Goal: Task Accomplishment & Management: Complete application form

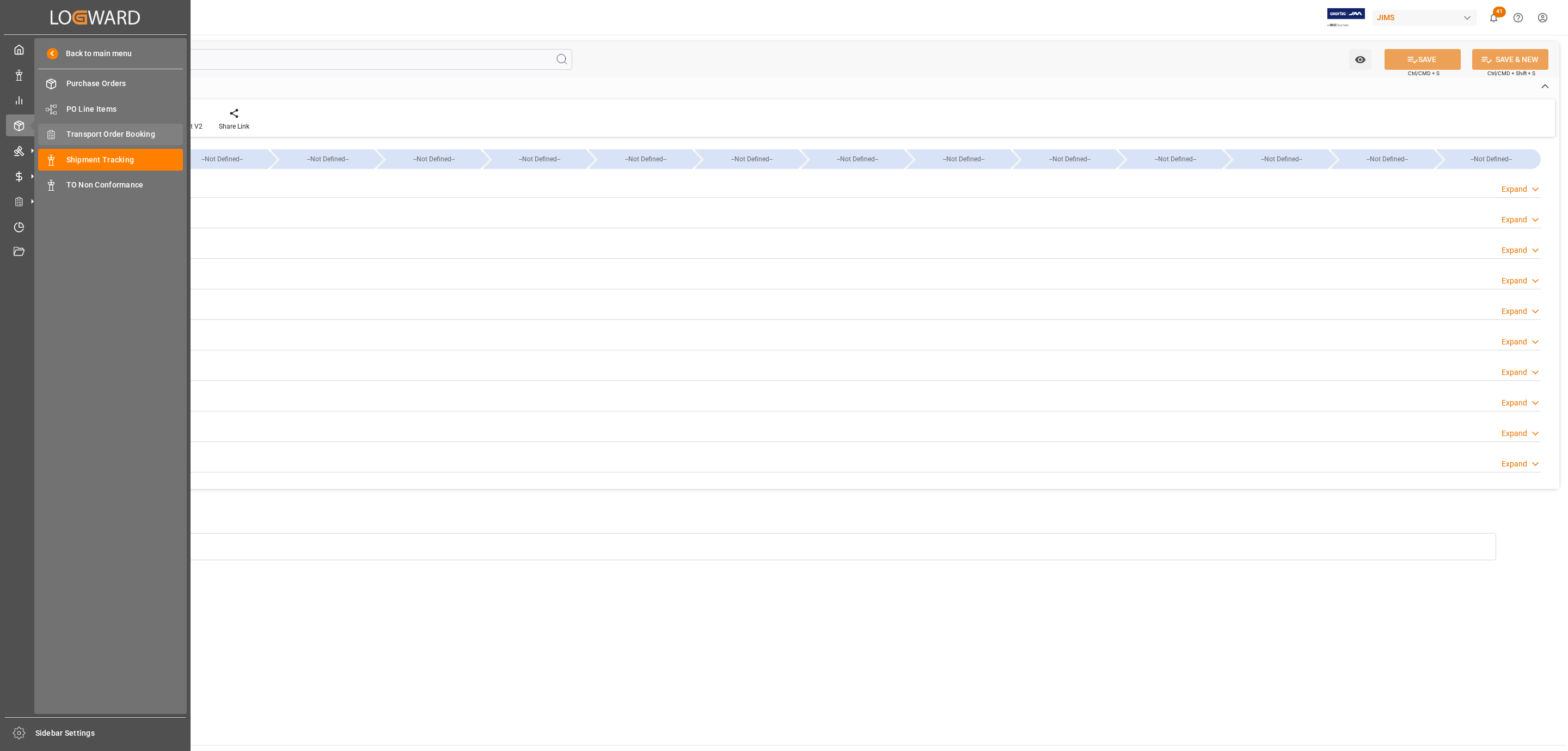
click at [148, 136] on span "Transport Order Booking" at bounding box center [125, 134] width 117 height 11
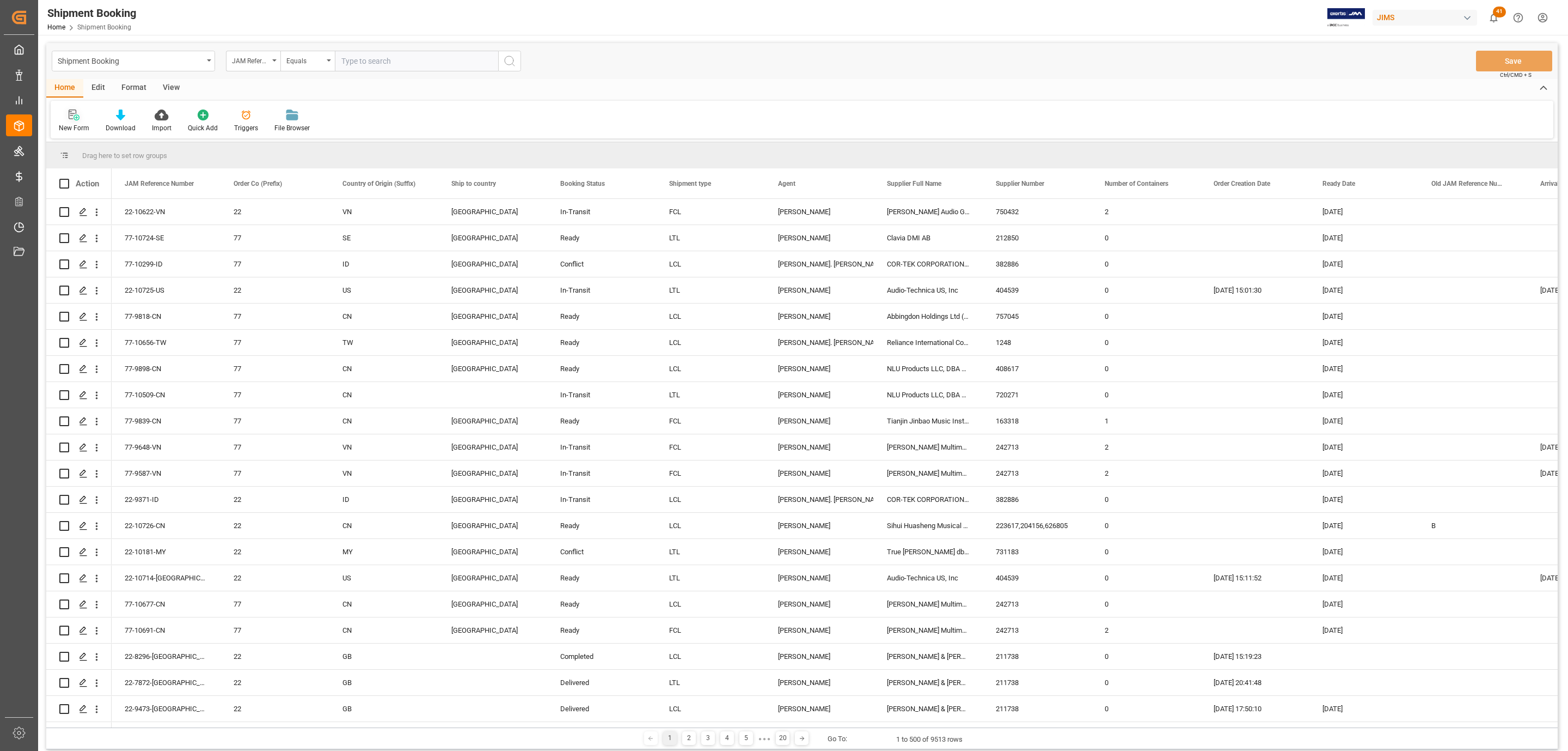
click at [77, 118] on icon at bounding box center [74, 114] width 11 height 11
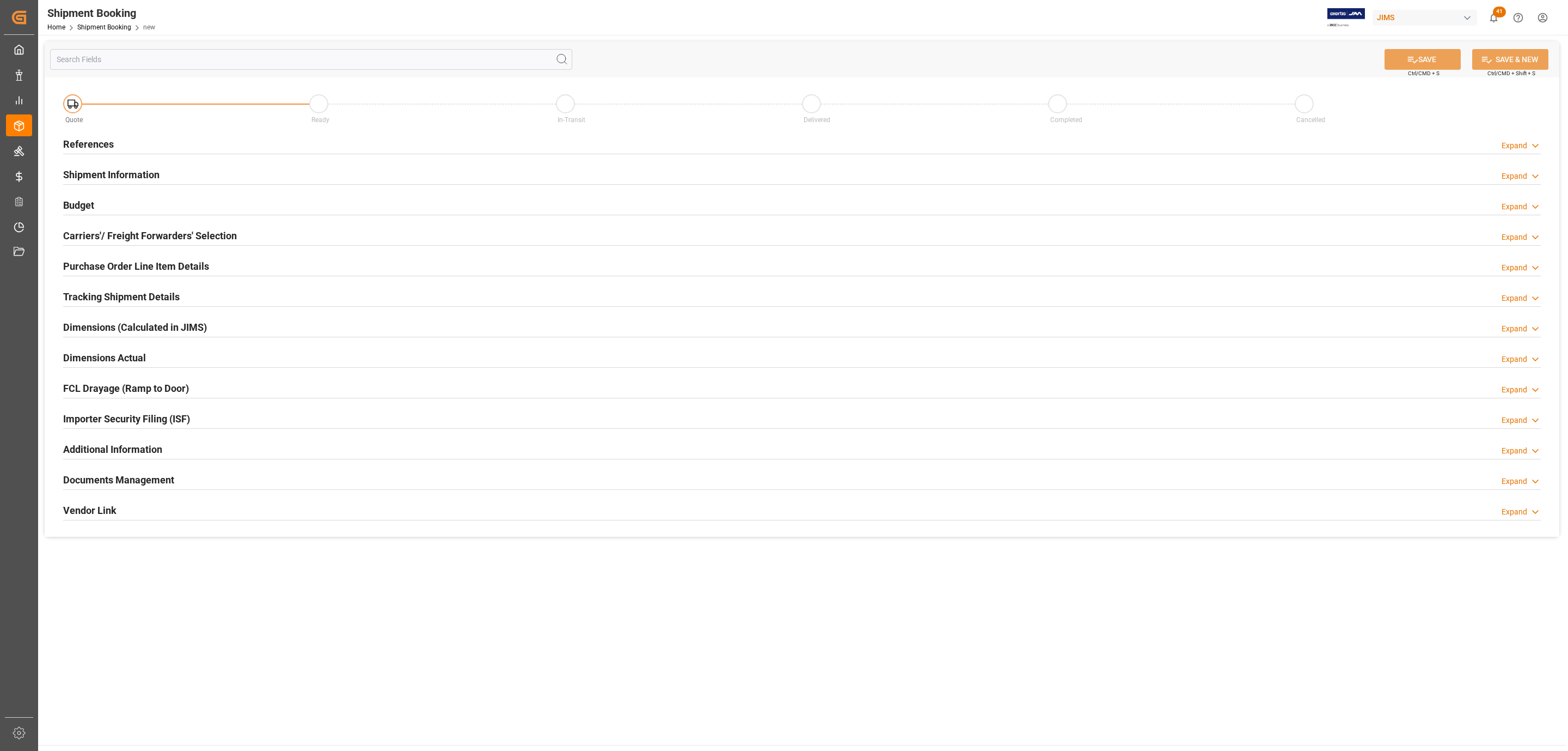
click at [126, 136] on div "References Expand" at bounding box center [802, 143] width 1478 height 21
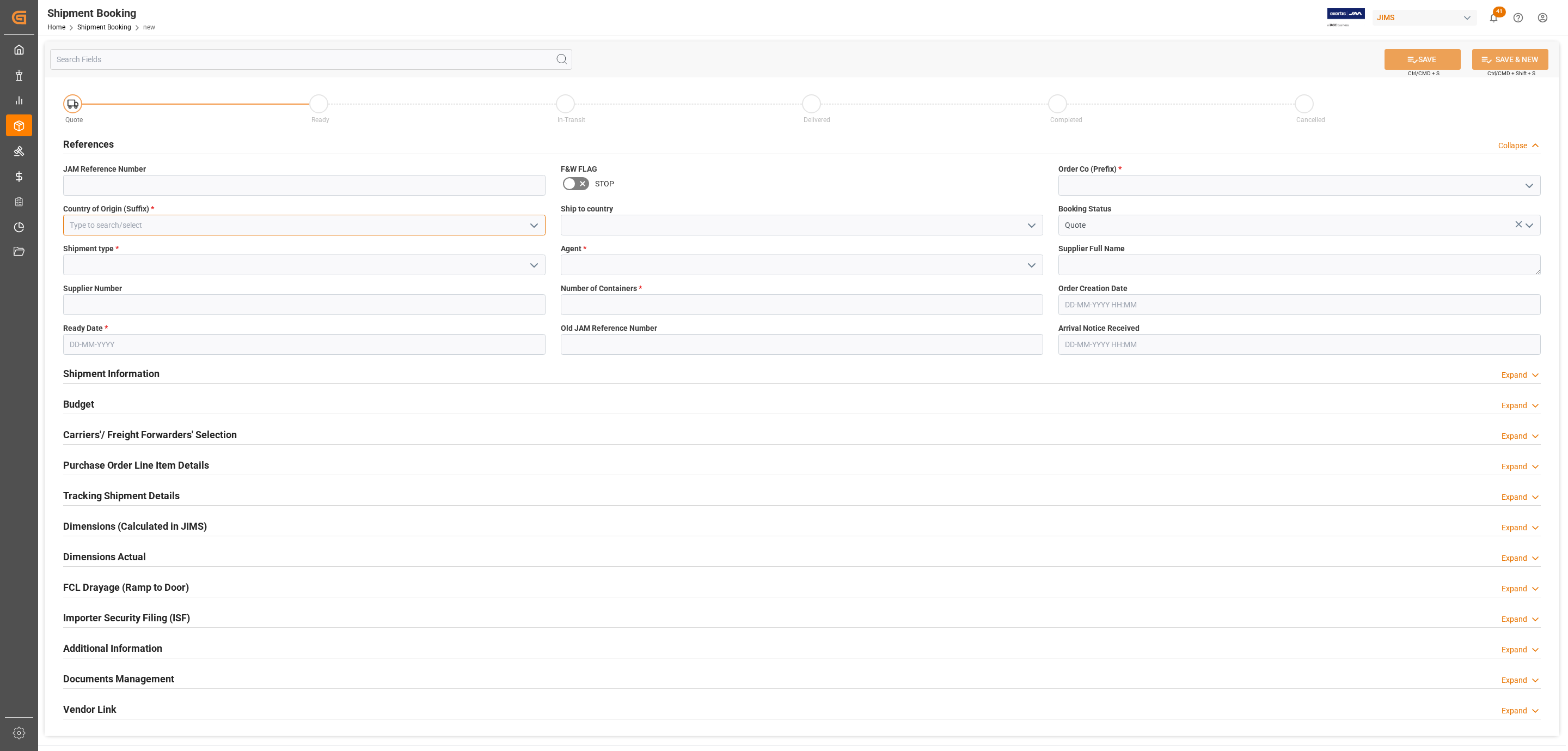
click at [428, 229] on input at bounding box center [304, 225] width 482 height 21
click at [344, 246] on div "US" at bounding box center [305, 249] width 481 height 25
type input "US"
click at [131, 270] on input at bounding box center [304, 264] width 482 height 21
click at [535, 265] on icon "open menu" at bounding box center [534, 265] width 13 height 13
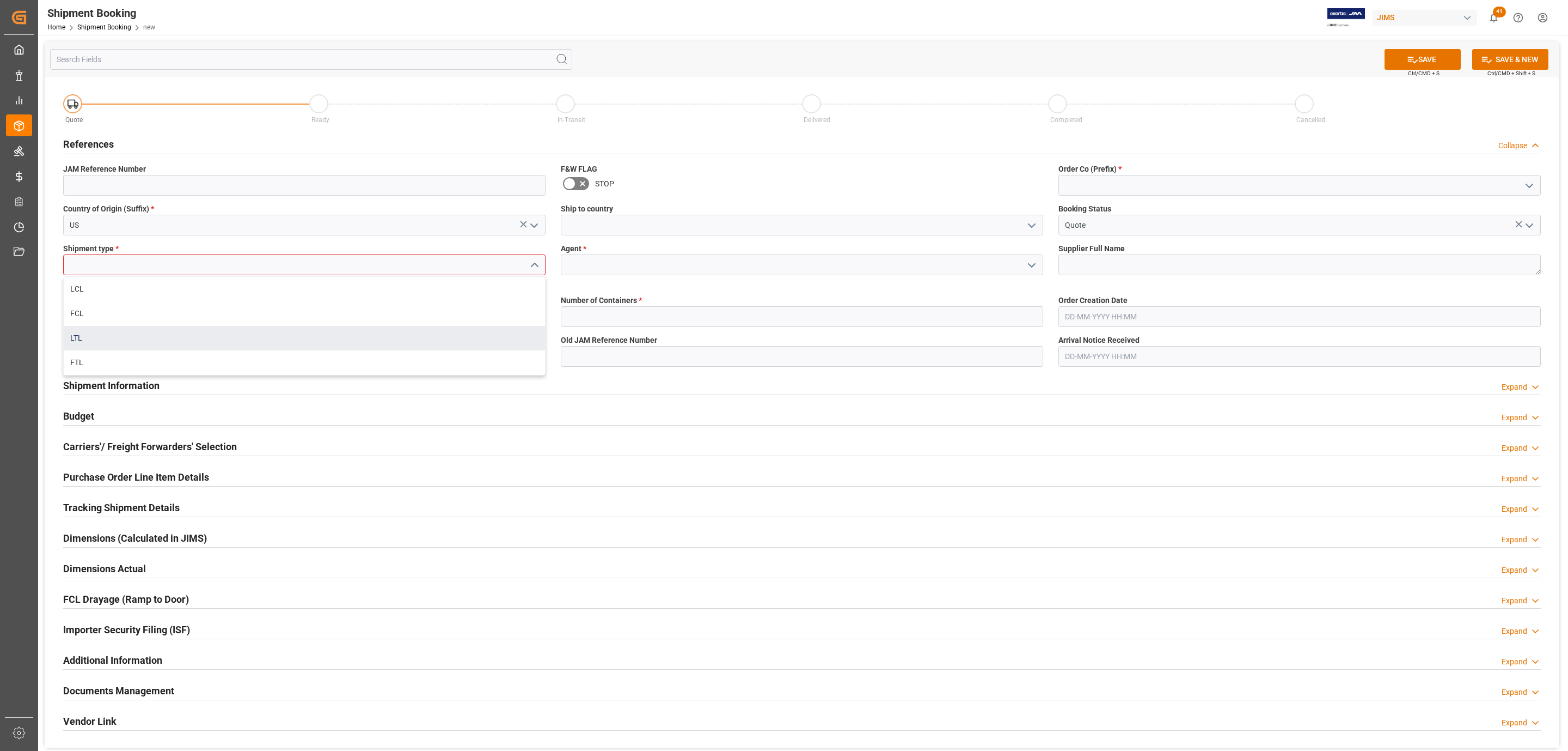
click at [136, 337] on div "LTL" at bounding box center [305, 337] width 481 height 25
type input "LTL"
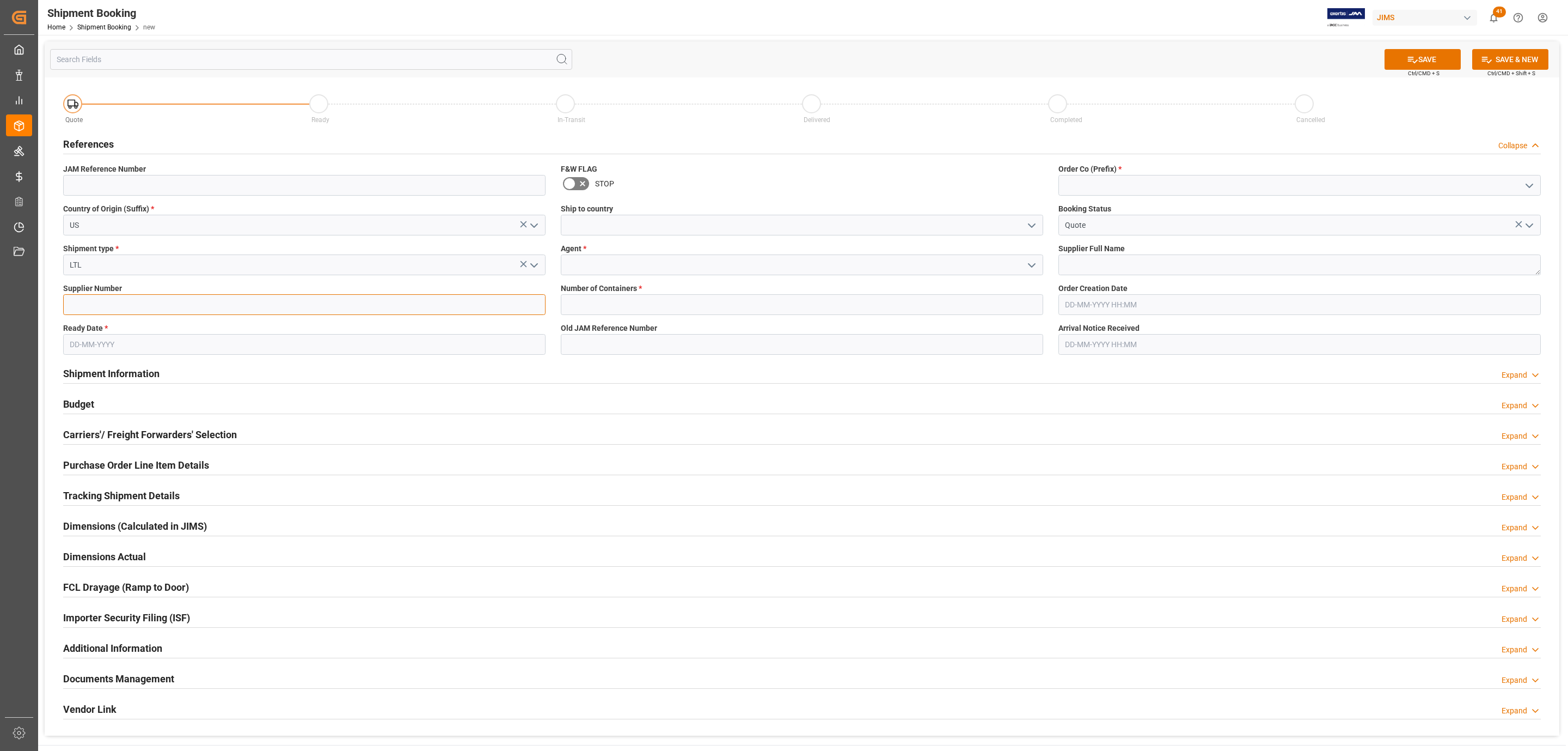
click at [83, 307] on input at bounding box center [304, 304] width 482 height 21
drag, startPoint x: 100, startPoint y: 301, endPoint x: 85, endPoint y: 319, distance: 23.4
click at [100, 301] on input at bounding box center [304, 304] width 482 height 21
paste input "234299"
type input "234299"
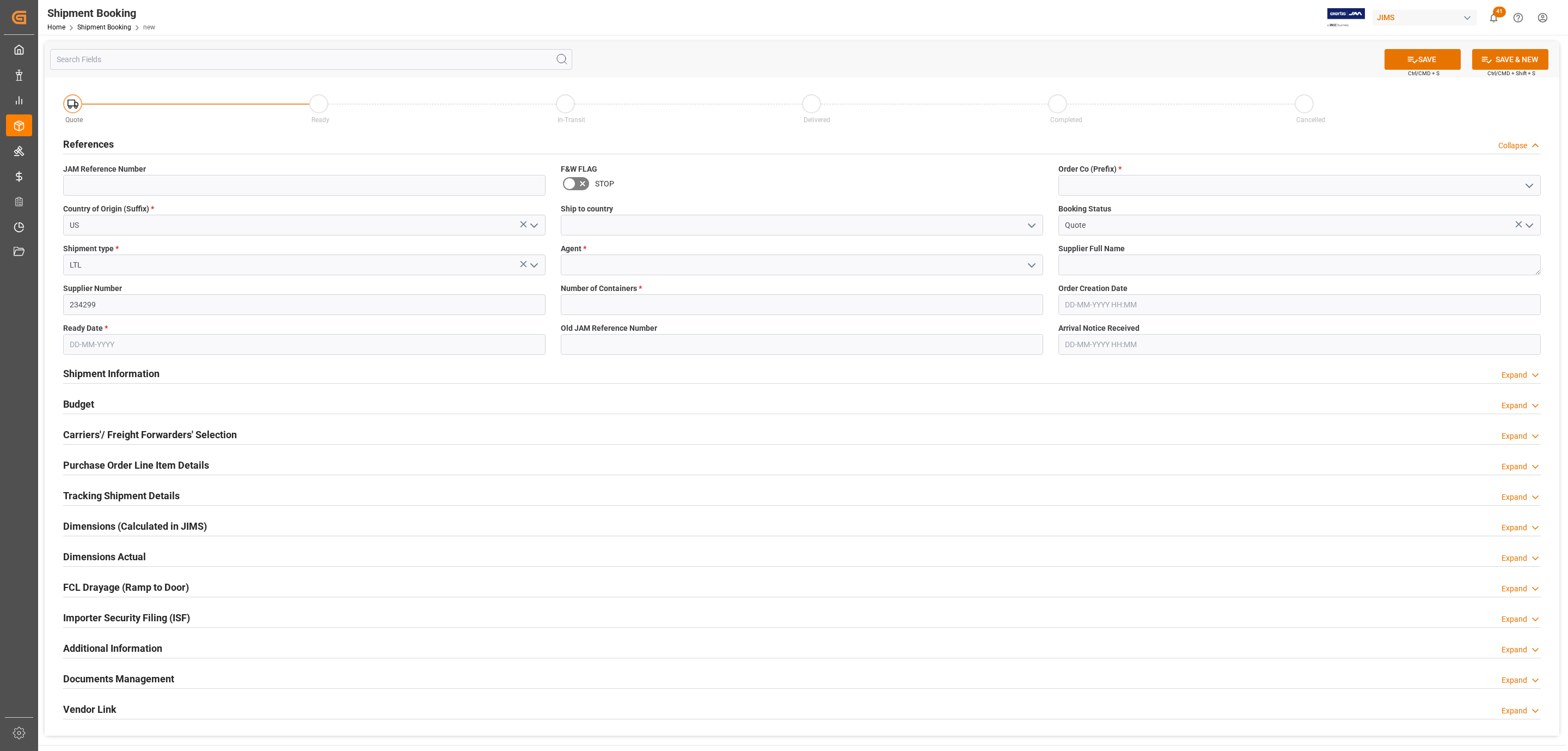
click at [83, 338] on input "text" at bounding box center [304, 344] width 482 height 21
click at [111, 405] on div "28 29 30 31 1 2 3" at bounding box center [141, 411] width 148 height 21
click at [160, 497] on span "29" at bounding box center [162, 495] width 7 height 8
type input "[DATE]"
click at [1031, 217] on button "open menu" at bounding box center [1031, 225] width 16 height 17
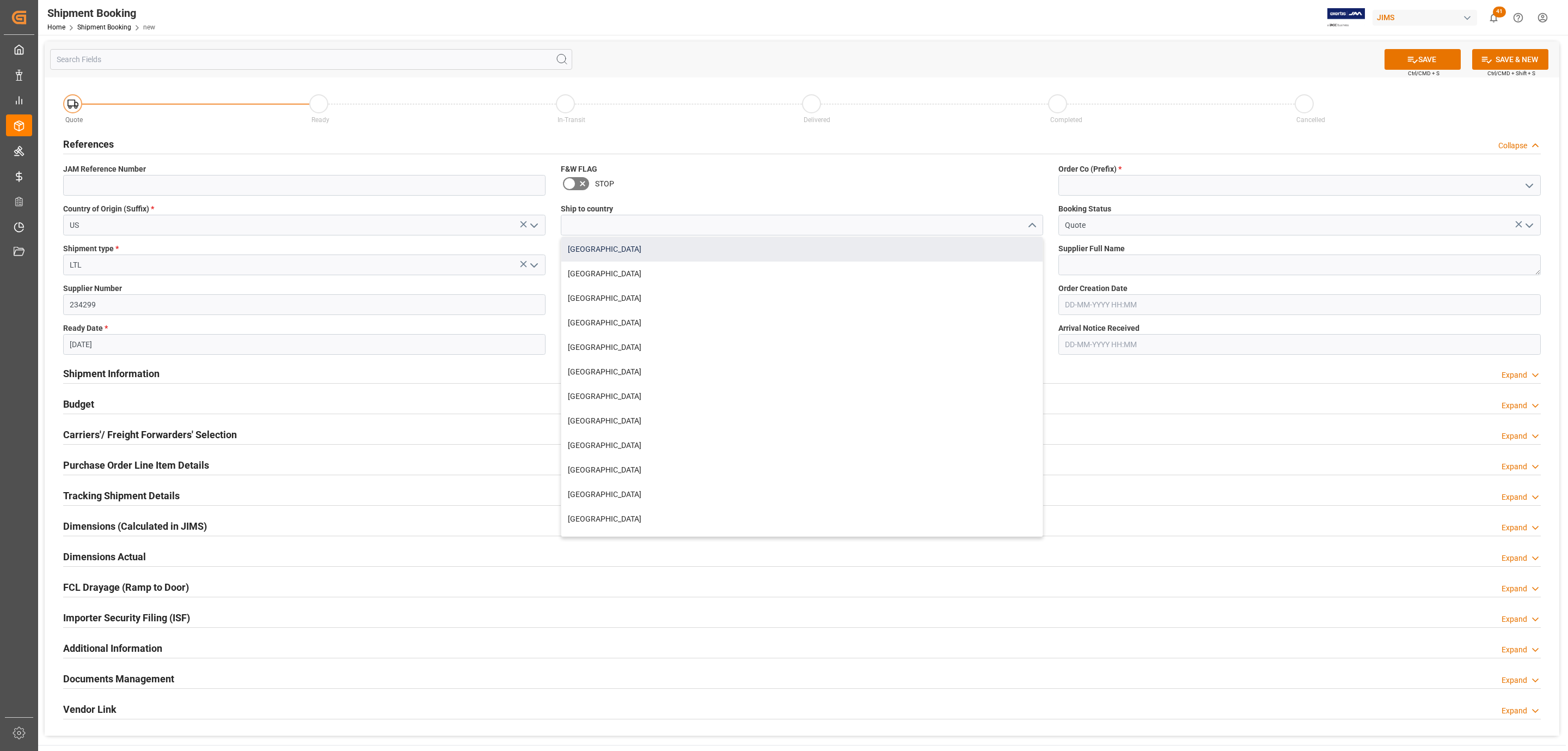
click at [682, 256] on div "[GEOGRAPHIC_DATA]" at bounding box center [802, 249] width 481 height 25
type input "[GEOGRAPHIC_DATA]"
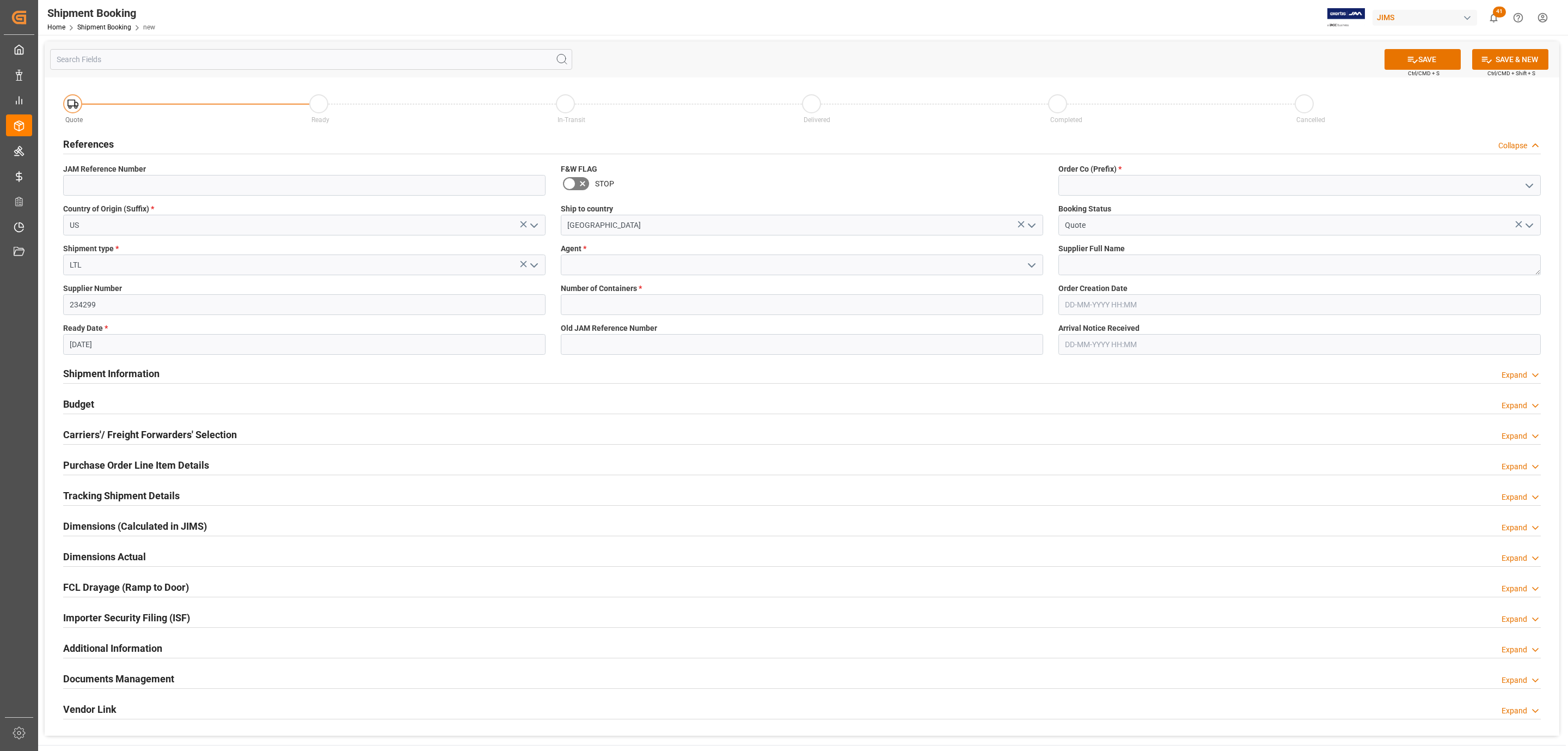
click at [1033, 263] on icon "open menu" at bounding box center [1032, 265] width 13 height 13
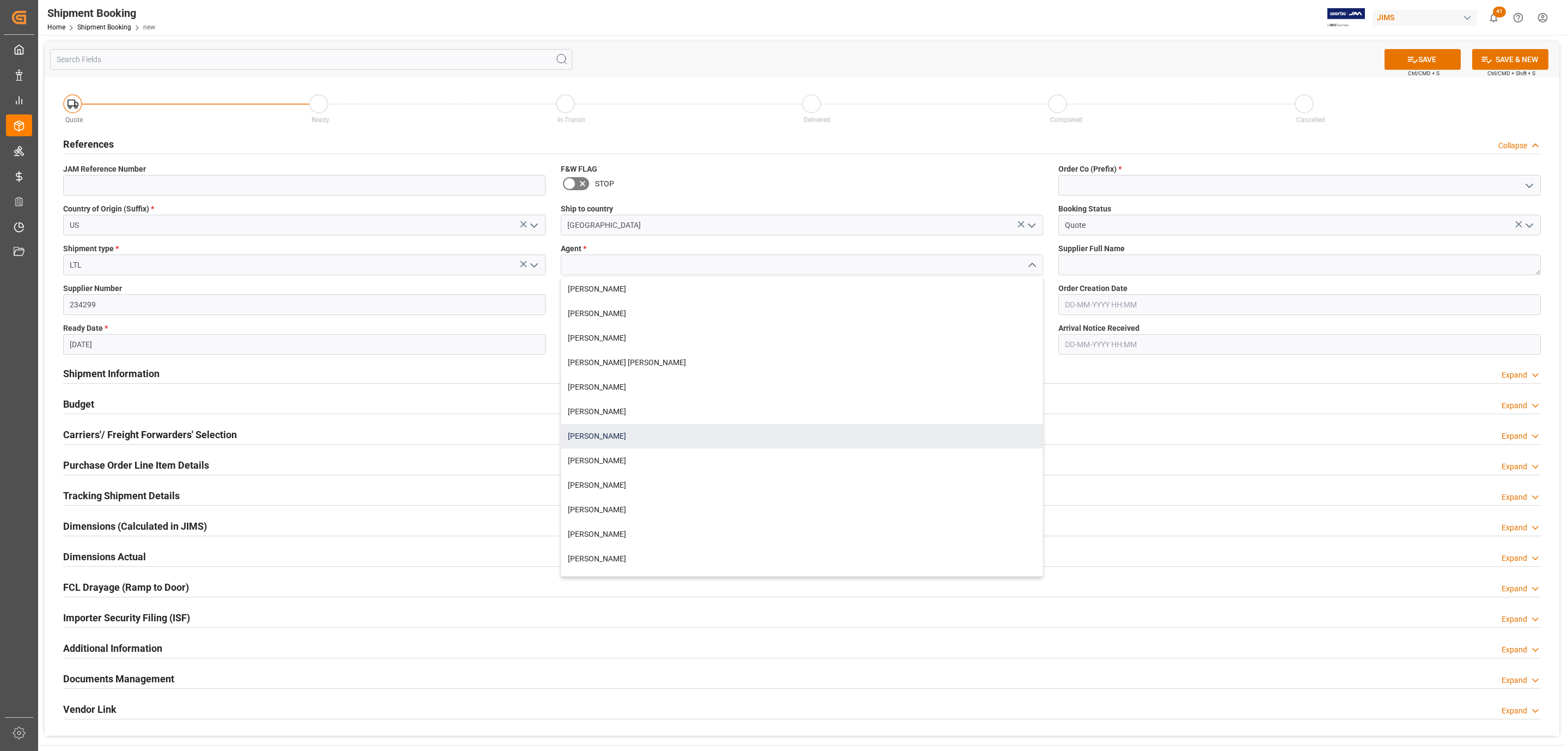
click at [626, 433] on div "[PERSON_NAME]" at bounding box center [802, 436] width 481 height 25
type input "[PERSON_NAME]"
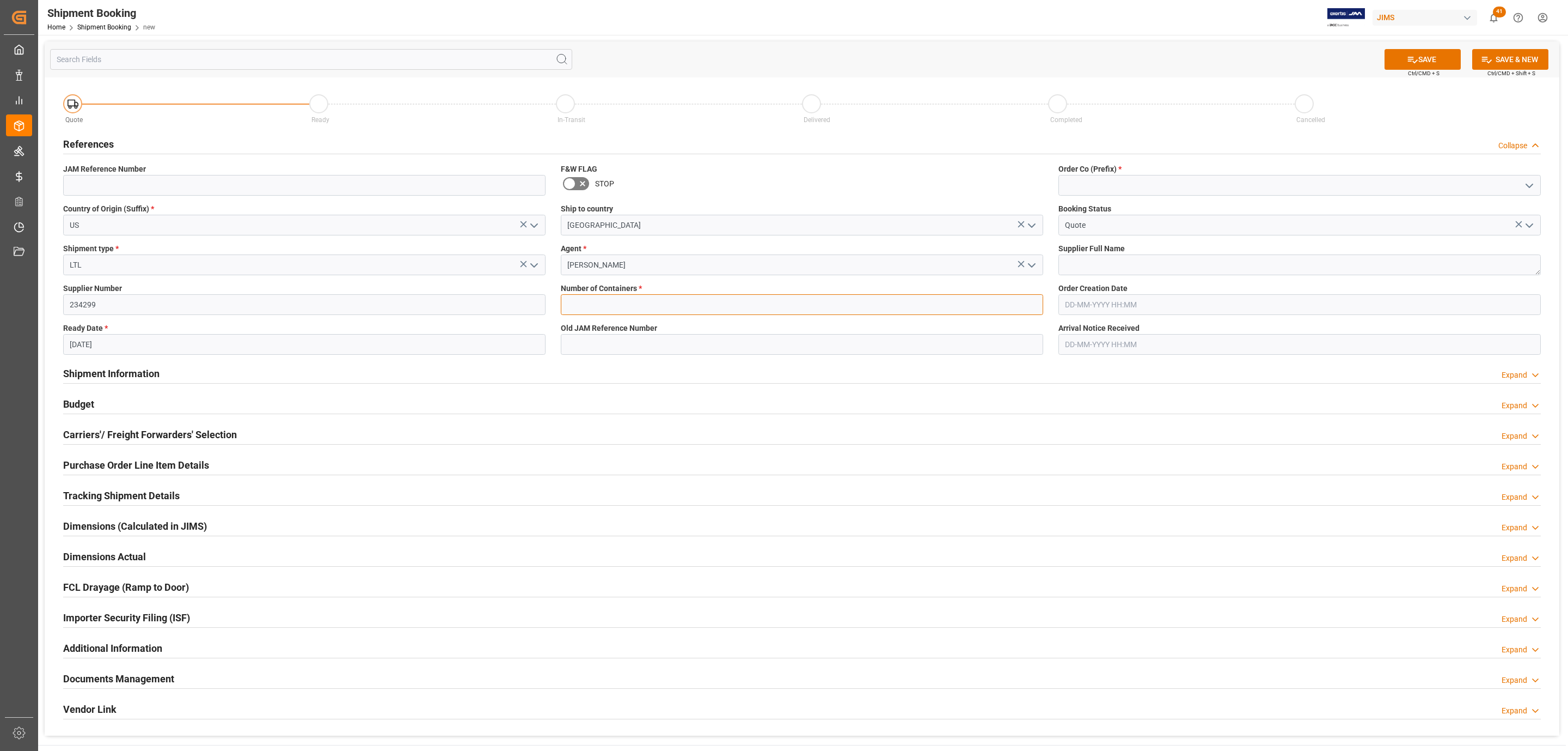
click at [594, 312] on input "text" at bounding box center [802, 304] width 482 height 21
type input "0"
click at [1082, 252] on span "Supplier Full Name" at bounding box center [1091, 249] width 67 height 11
click at [1087, 260] on textarea at bounding box center [1299, 264] width 482 height 21
paste textarea "Chauvet ([GEOGRAPHIC_DATA]) Vendor"
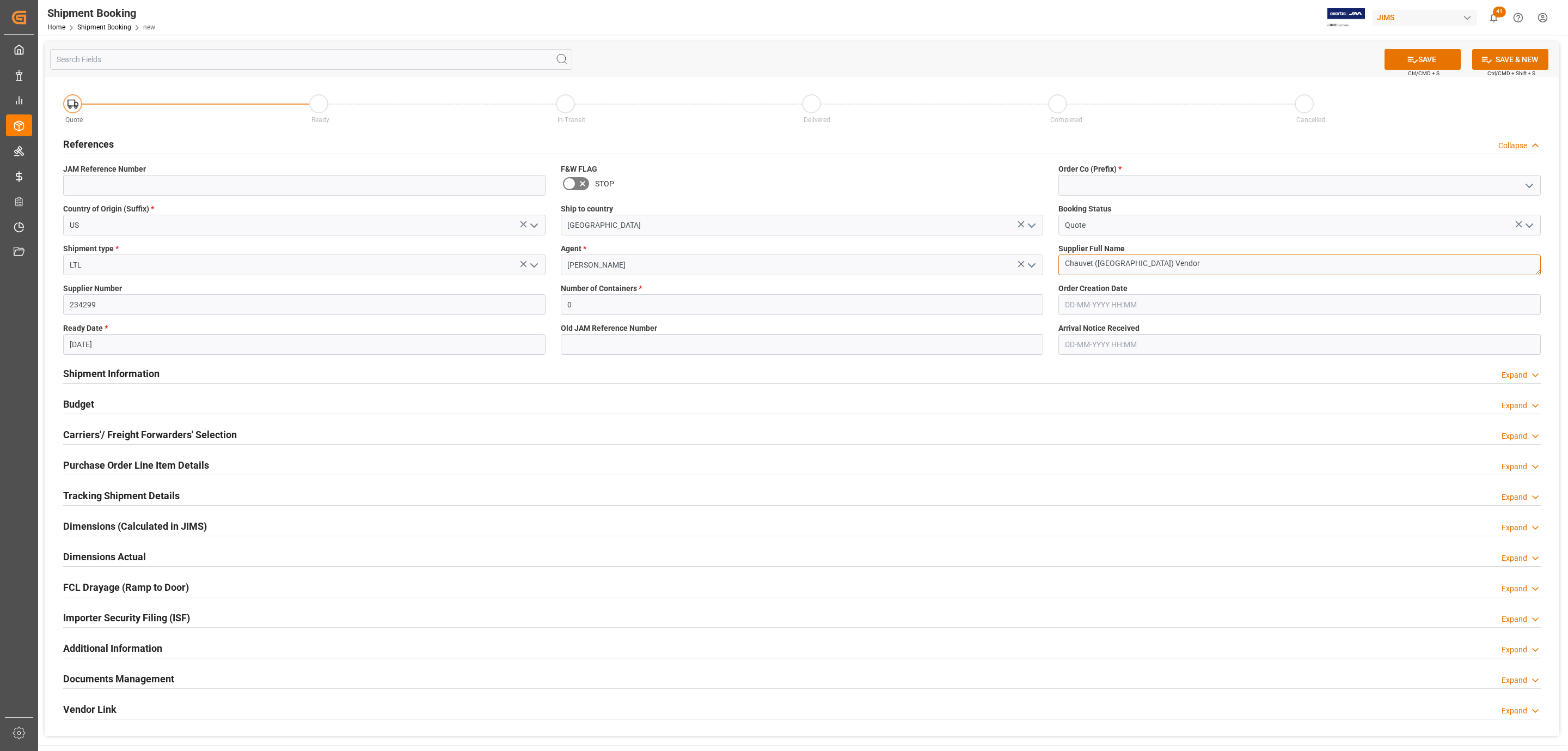
type textarea "Chauvet ([GEOGRAPHIC_DATA]) Vendor"
click at [1535, 187] on icon "open menu" at bounding box center [1529, 185] width 13 height 13
click at [1206, 229] on div "77" at bounding box center [1300, 234] width 481 height 25
type input "77"
click at [1422, 59] on button "SAVE" at bounding box center [1422, 59] width 76 height 21
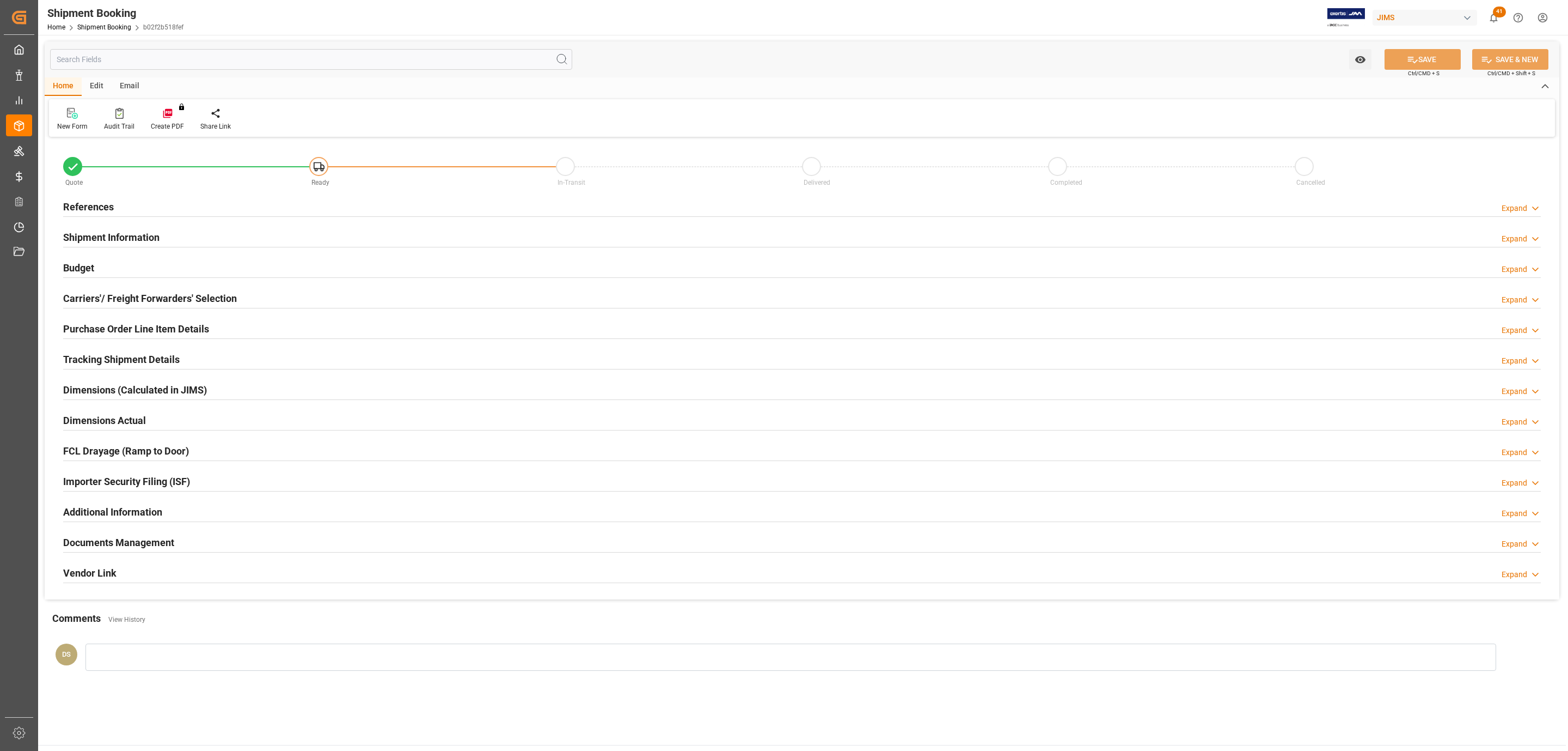
type input "0"
type input "[DATE]"
click at [156, 200] on div "References Expand" at bounding box center [802, 205] width 1478 height 21
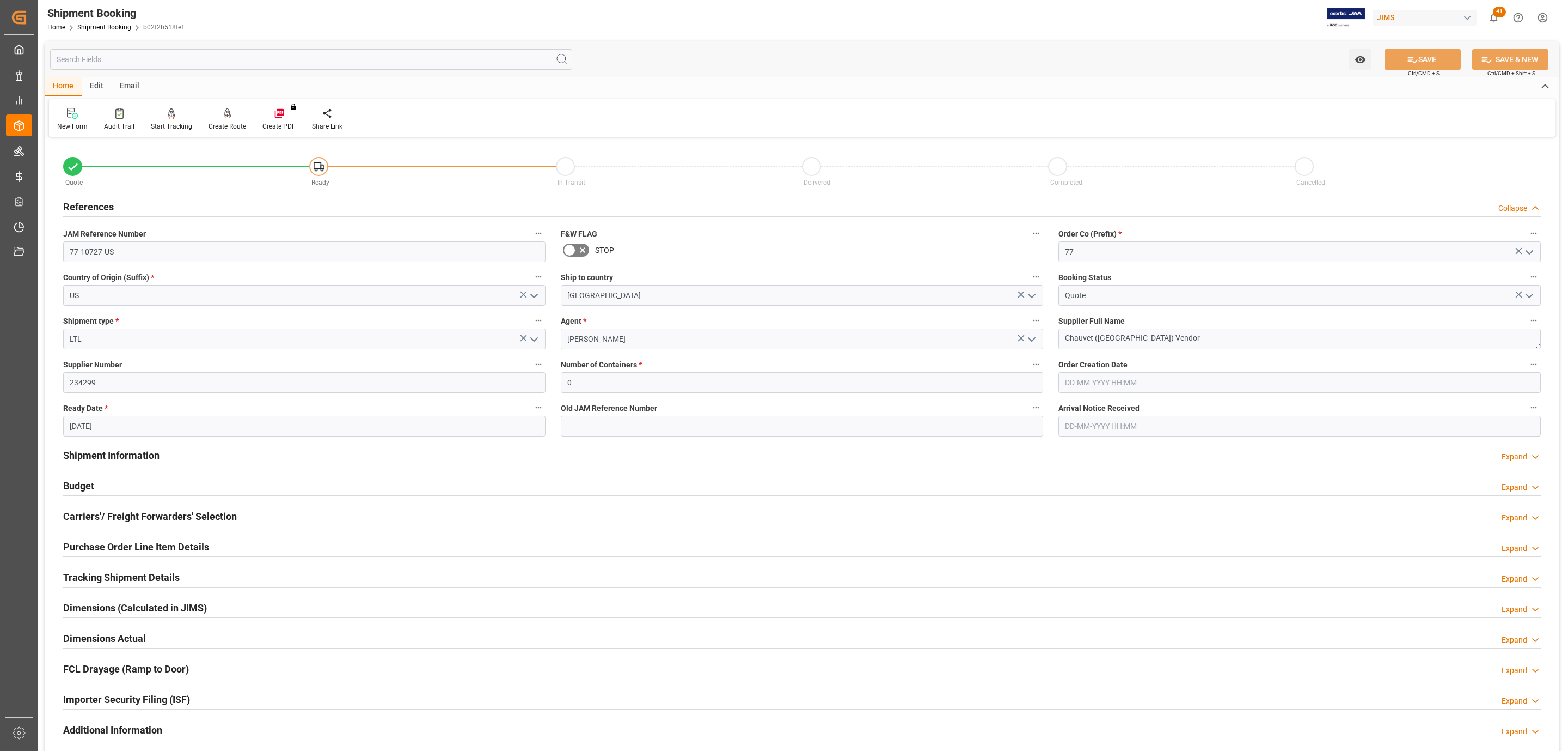
click at [111, 510] on h2 "Carriers'/ Freight Forwarders' Selection" at bounding box center [150, 516] width 174 height 15
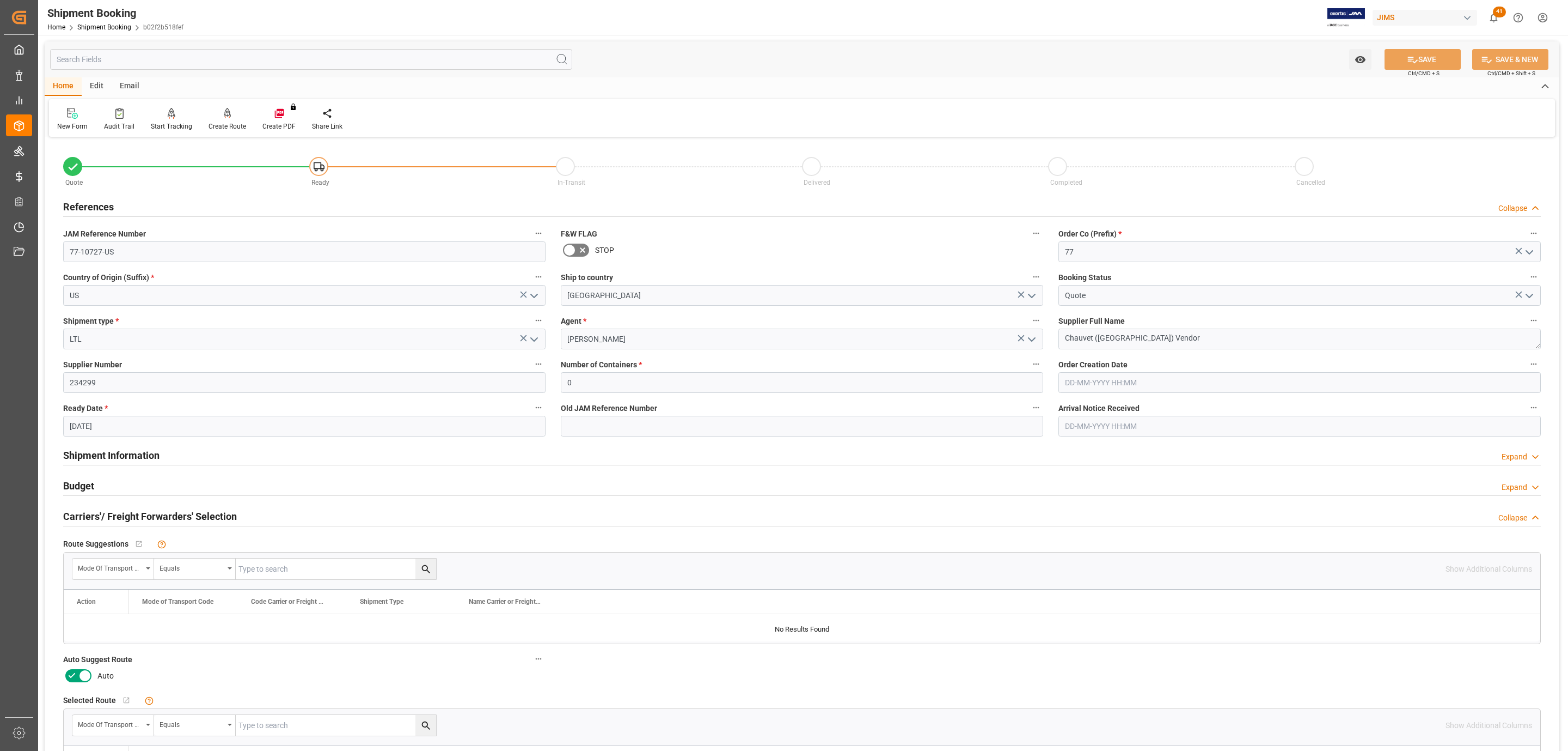
click at [76, 681] on icon at bounding box center [72, 676] width 13 height 13
click at [0, 0] on input "checkbox" at bounding box center [0, 0] width 0 height 0
click at [1415, 54] on button "SAVE" at bounding box center [1422, 59] width 76 height 21
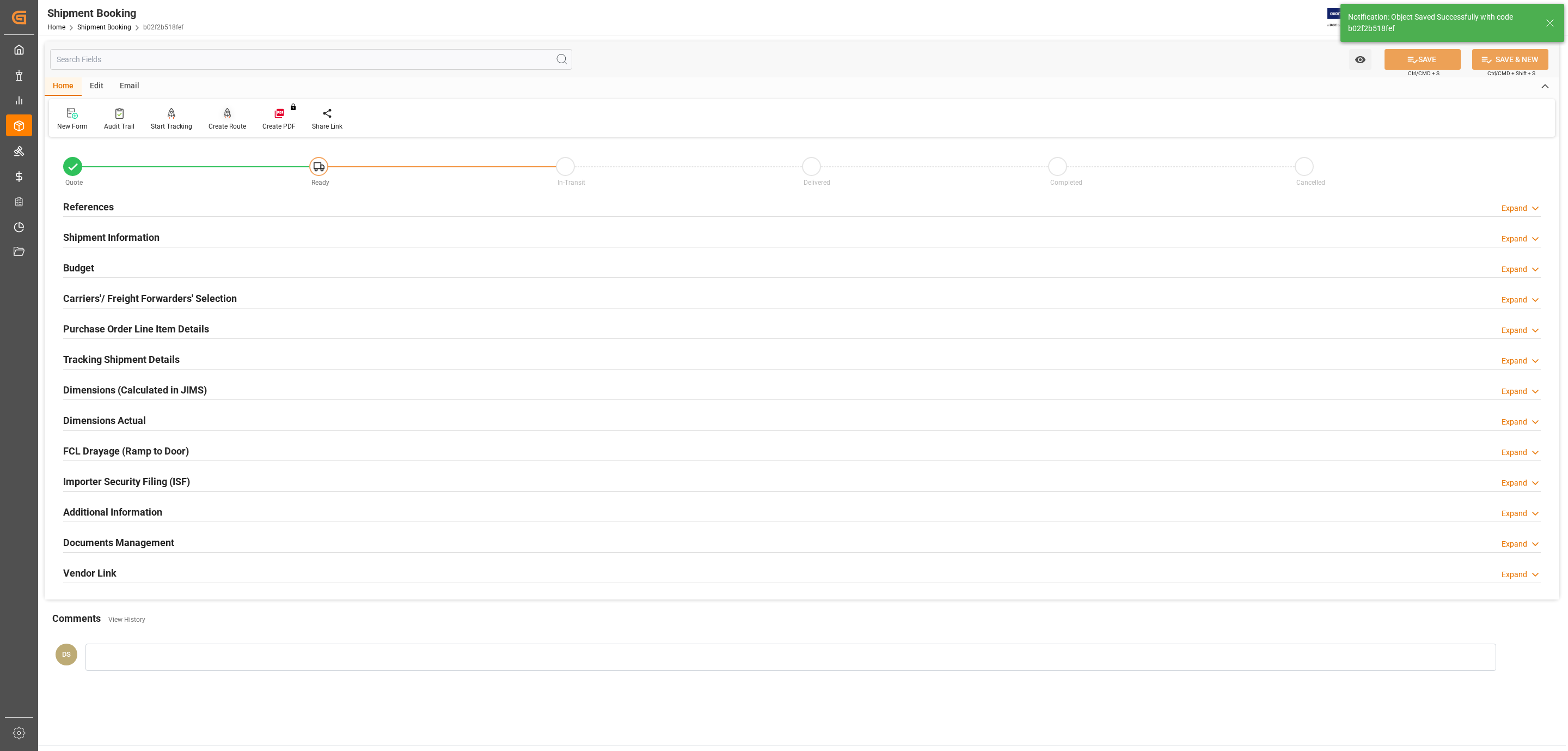
click at [225, 116] on icon at bounding box center [227, 112] width 8 height 9
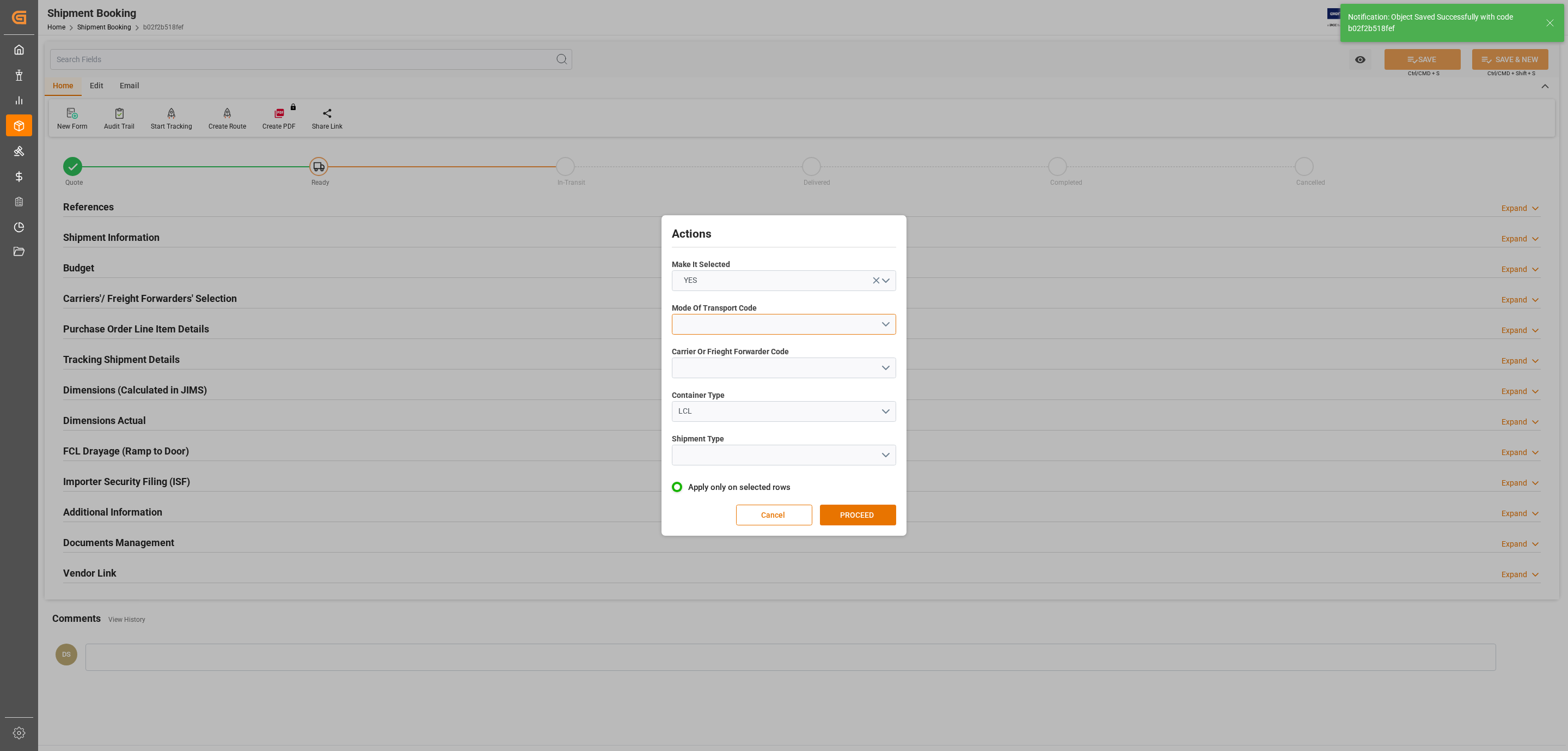
click at [715, 319] on button "open menu" at bounding box center [784, 324] width 224 height 21
click at [729, 372] on div "3- TRUCKR" at bounding box center [784, 372] width 223 height 23
click at [729, 372] on button "open menu" at bounding box center [784, 367] width 224 height 21
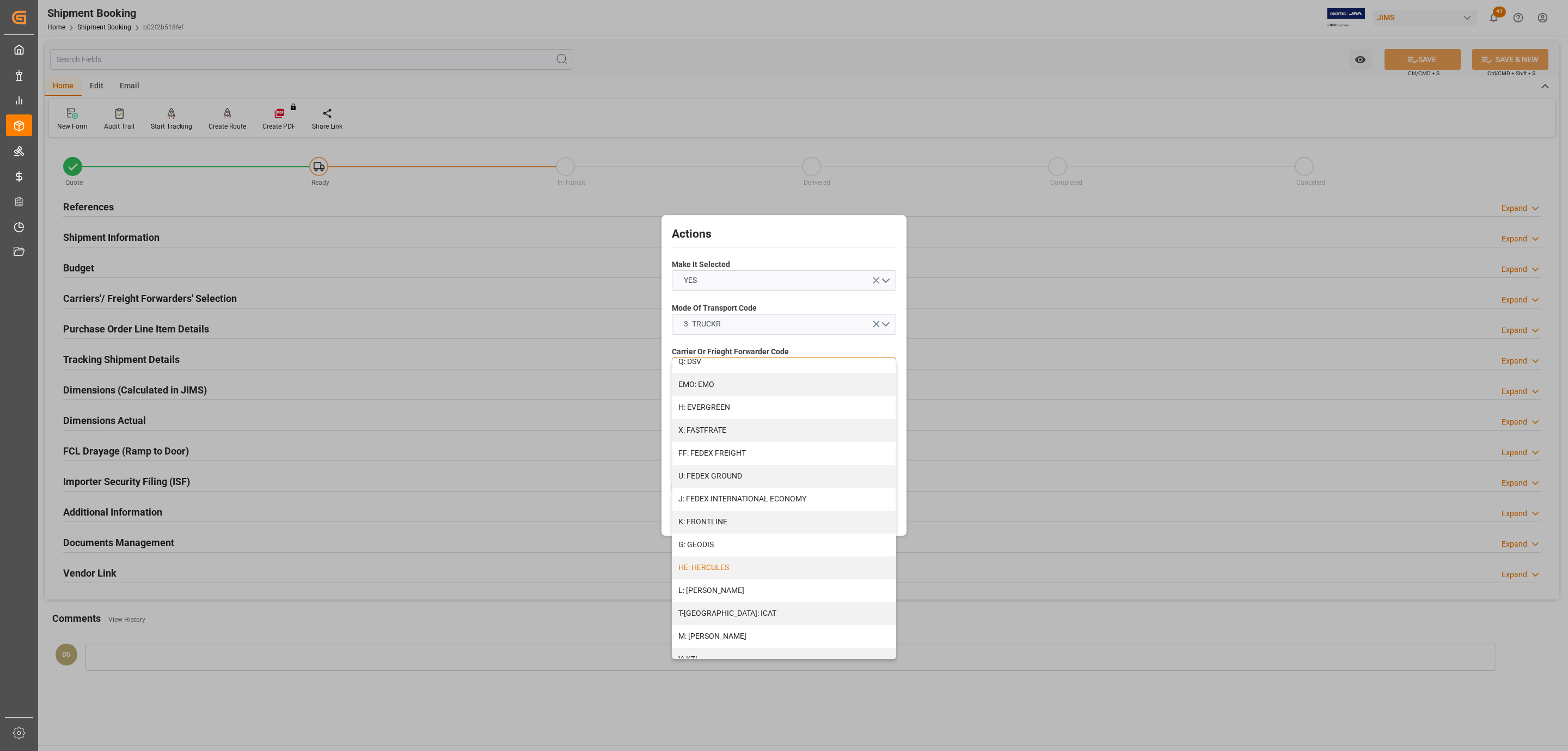
scroll to position [245, 0]
click at [717, 630] on div "M: KEENA" at bounding box center [784, 629] width 223 height 23
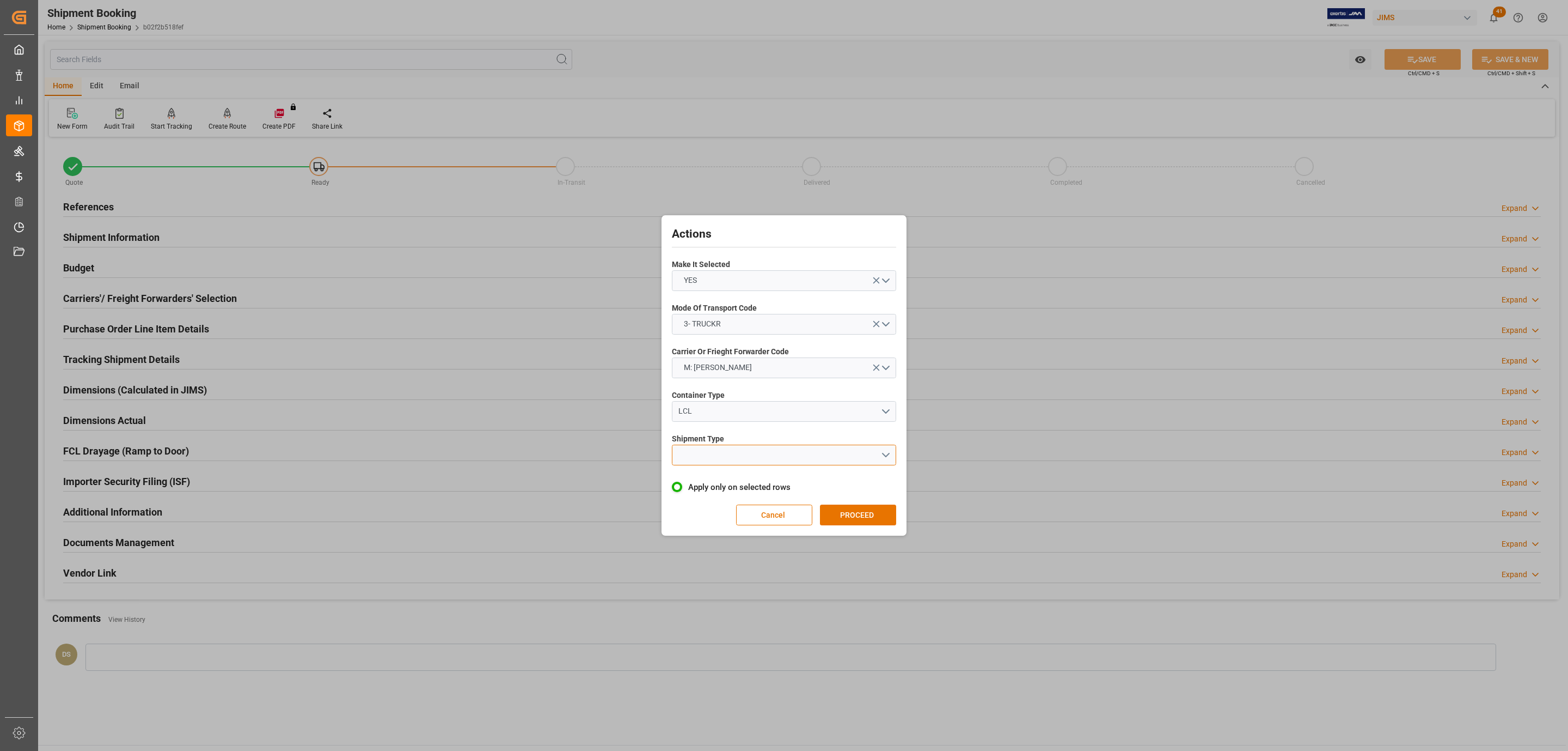
click at [707, 445] on button "open menu" at bounding box center [784, 455] width 224 height 21
click at [704, 463] on div "LTL" at bounding box center [784, 458] width 223 height 23
click at [862, 513] on button "PROCEED" at bounding box center [858, 514] width 76 height 21
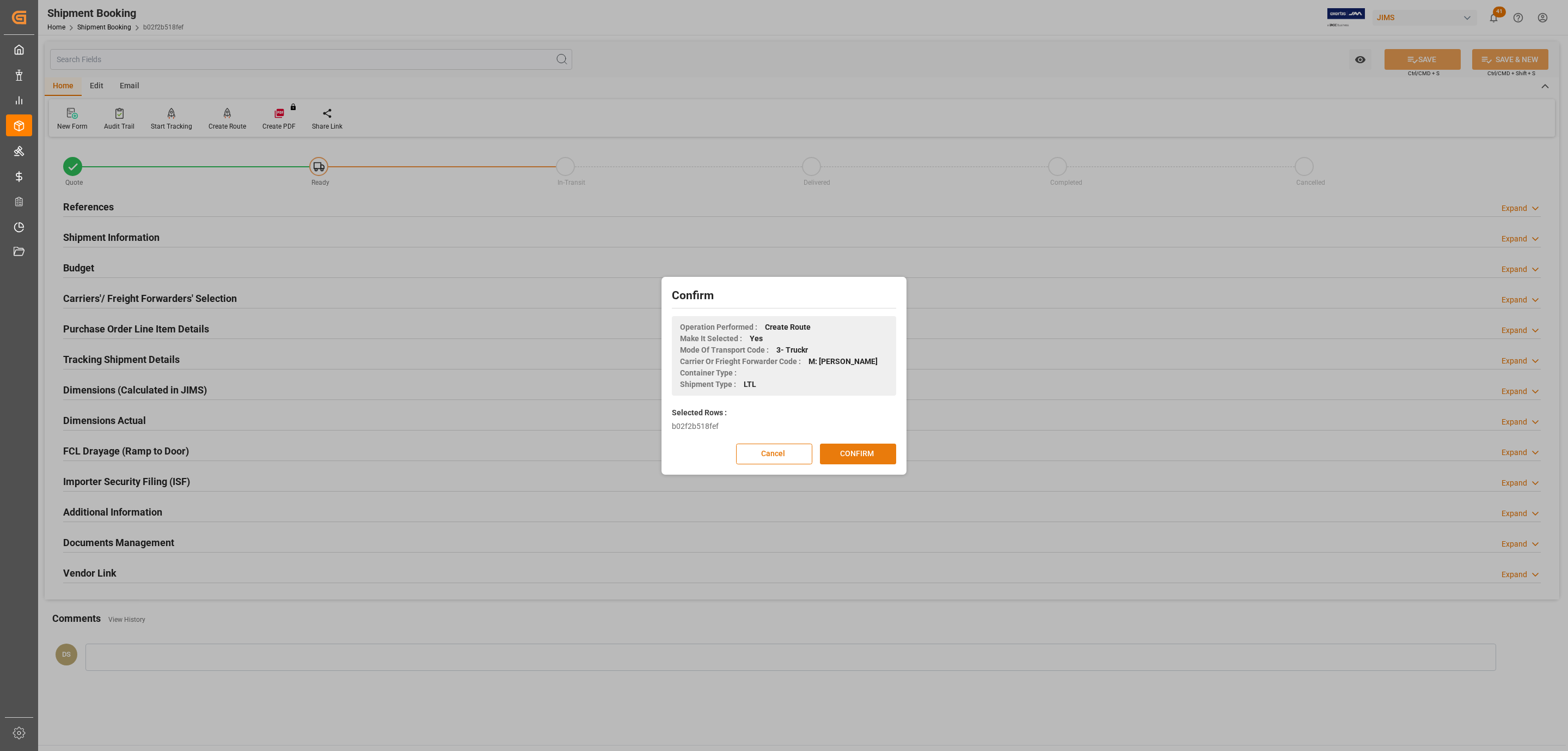
click at [873, 451] on button "CONFIRM" at bounding box center [858, 453] width 76 height 21
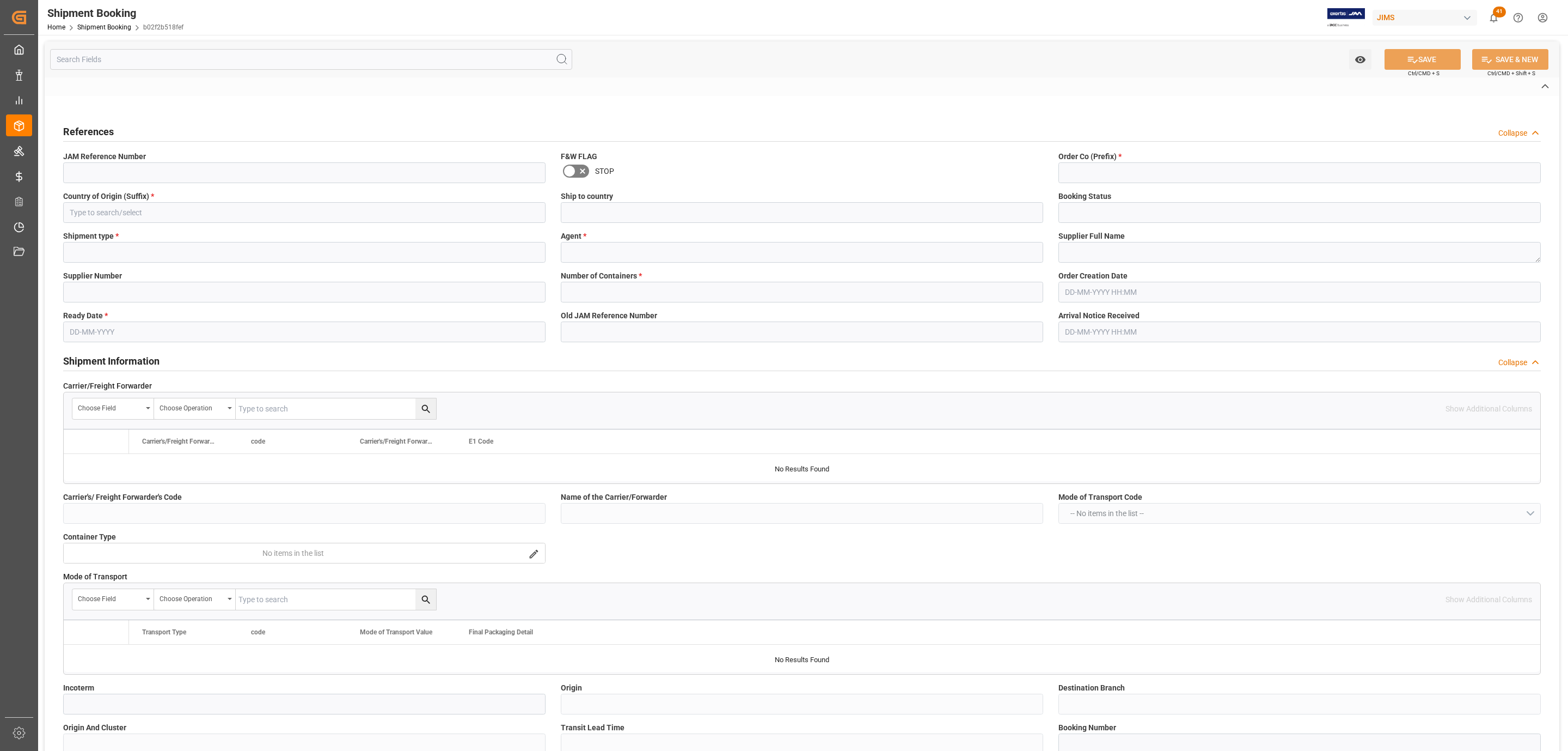
type input "77-10727-US"
type input "77"
type input "US"
type input "[GEOGRAPHIC_DATA]"
type input "Ready"
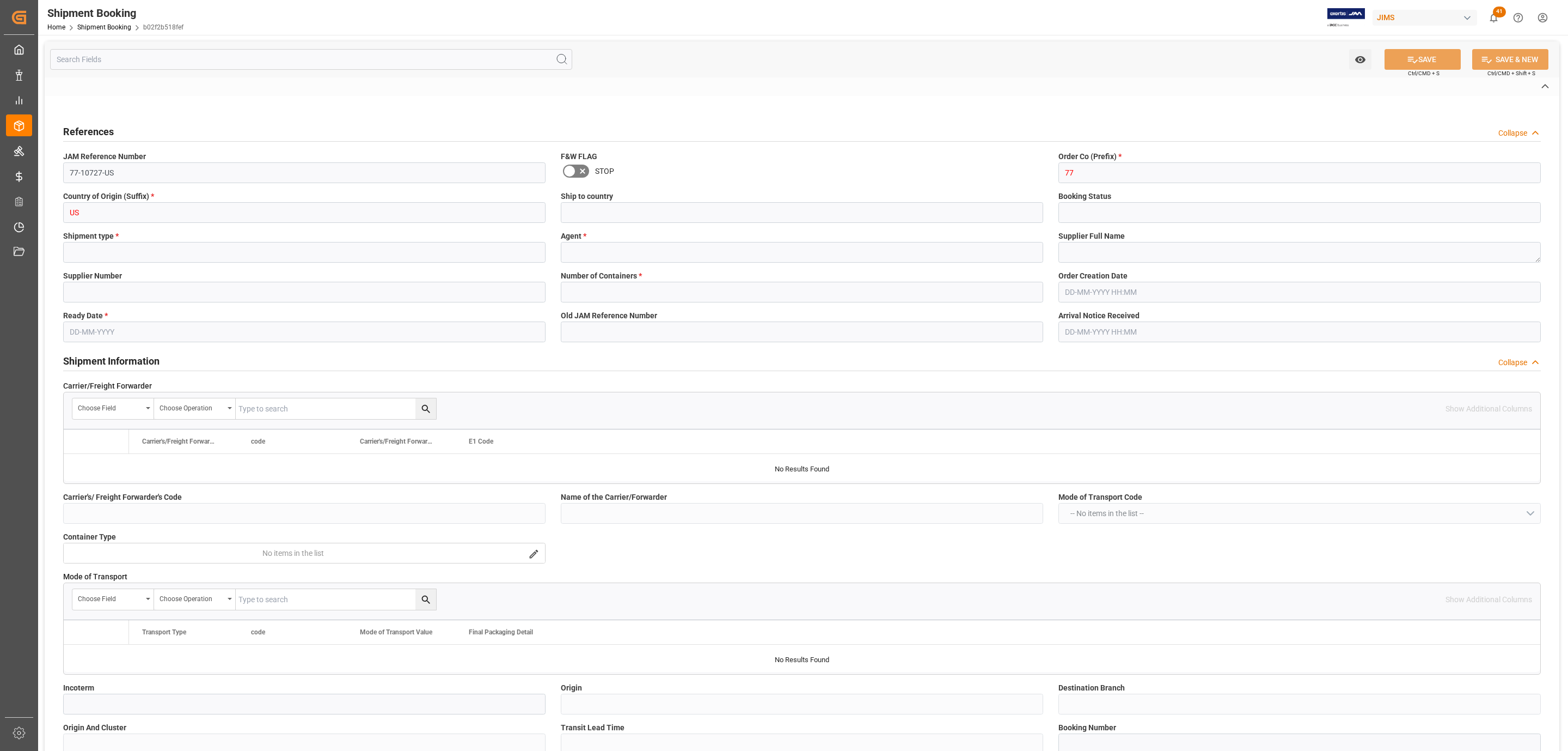
type input "LTL"
type input "[PERSON_NAME]"
type textarea "Chauvet ([GEOGRAPHIC_DATA]) Vendor"
type input "234299"
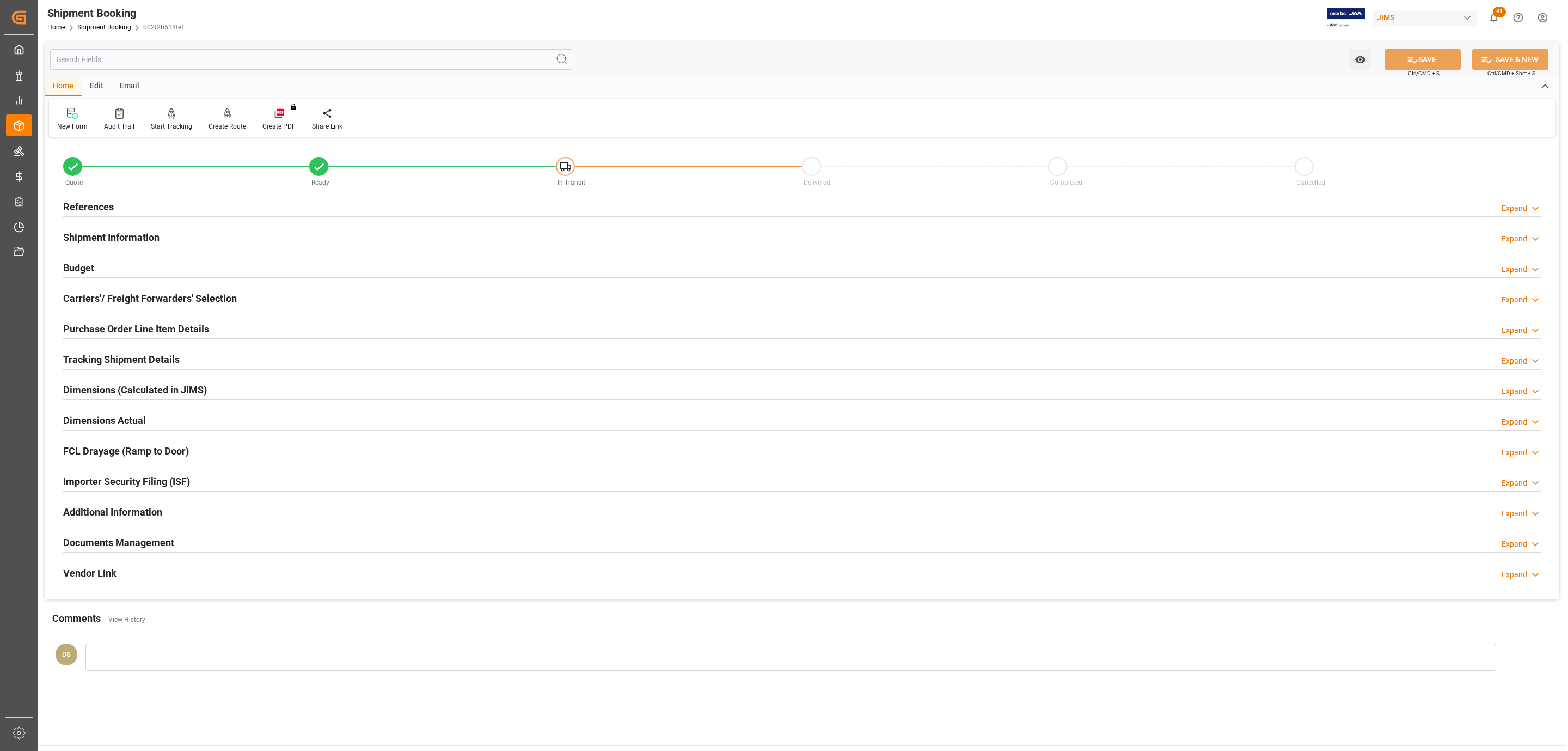
type input "0"
type input "[DATE]"
click at [143, 207] on div "References Expand" at bounding box center [802, 205] width 1478 height 21
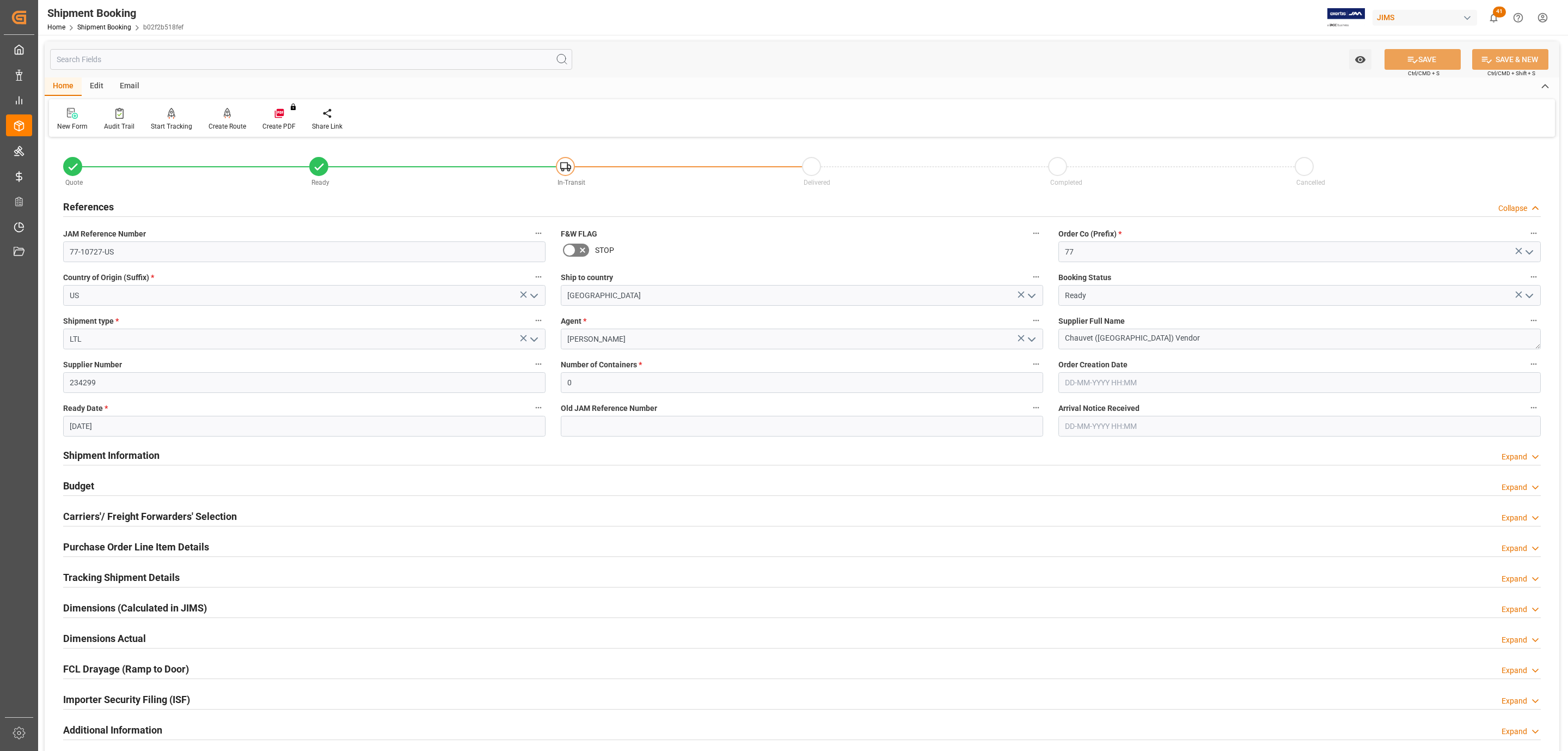
click at [146, 227] on label "JAM Reference Number" at bounding box center [304, 233] width 482 height 15
click at [531, 227] on button "JAM Reference Number" at bounding box center [538, 233] width 14 height 14
click at [141, 247] on div at bounding box center [784, 375] width 1568 height 751
click at [141, 247] on div "Audits" at bounding box center [784, 375] width 1568 height 751
click at [141, 247] on body "Created by potrace 1.15, written by [PERSON_NAME] [DATE]-[DATE] Created by potr…" at bounding box center [784, 375] width 1568 height 751
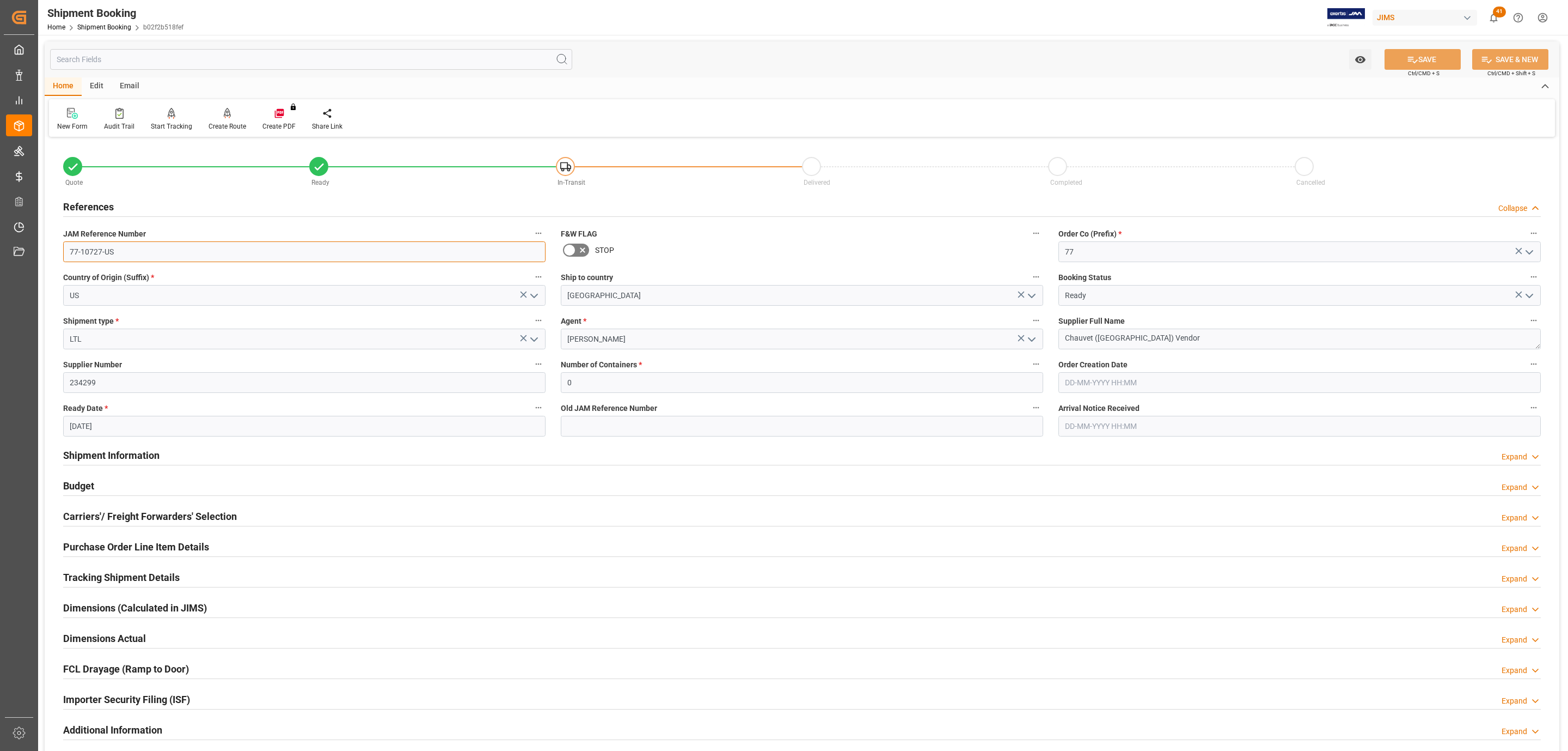
click at [110, 251] on input "77-10727-US" at bounding box center [304, 252] width 482 height 21
